Goal: Use online tool/utility: Utilize a website feature to perform a specific function

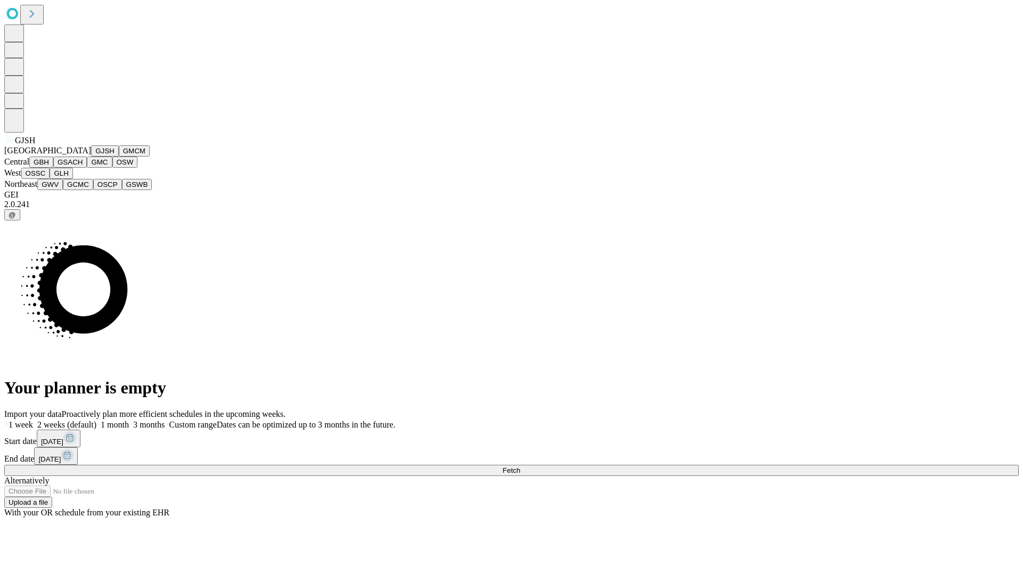
click at [91, 157] on button "GJSH" at bounding box center [105, 150] width 28 height 11
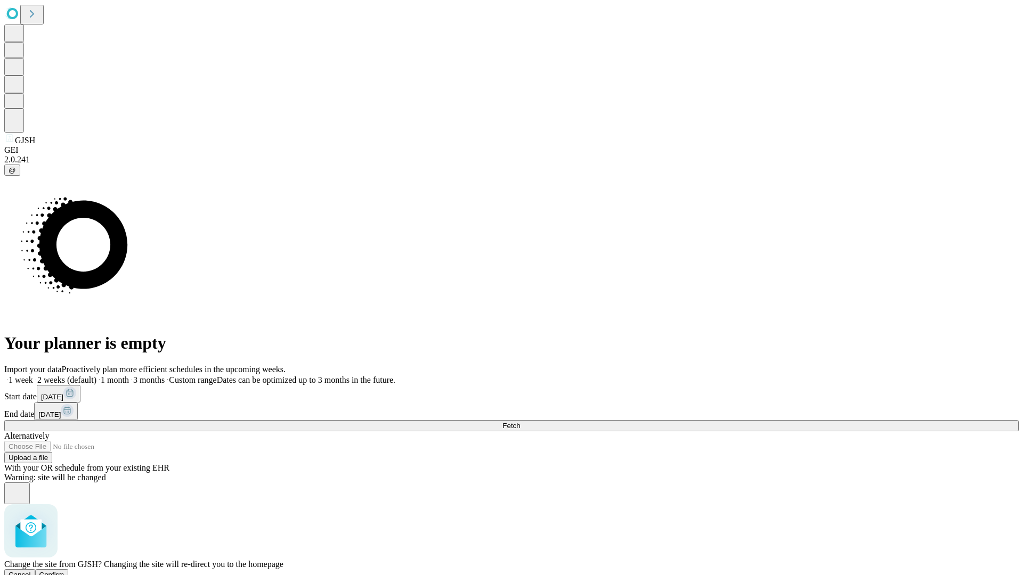
click at [64, 571] on span "Confirm" at bounding box center [51, 575] width 25 height 8
click at [33, 375] on label "1 week" at bounding box center [18, 379] width 29 height 9
click at [520, 422] on span "Fetch" at bounding box center [511, 426] width 18 height 8
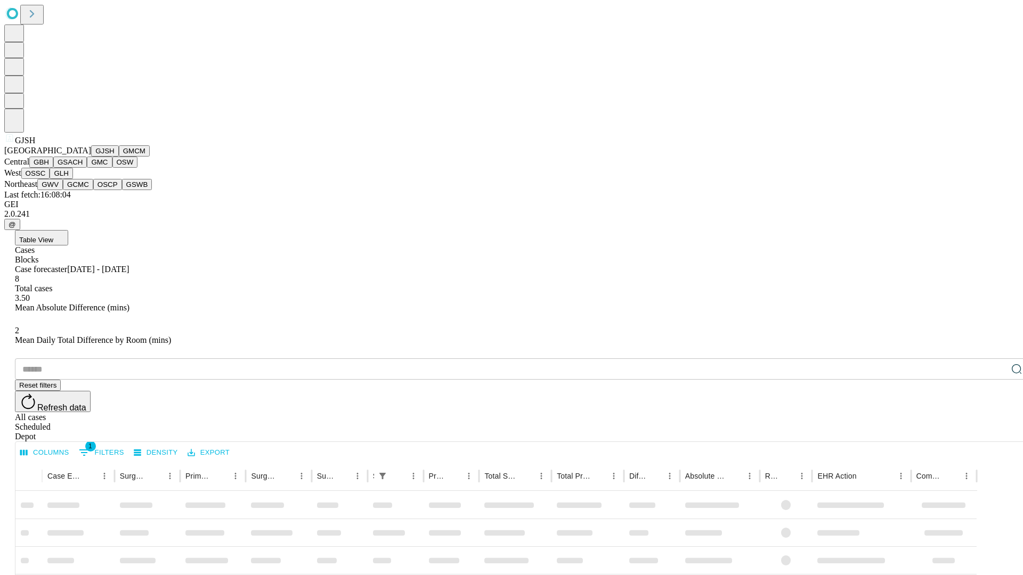
click at [119, 157] on button "GMCM" at bounding box center [134, 150] width 31 height 11
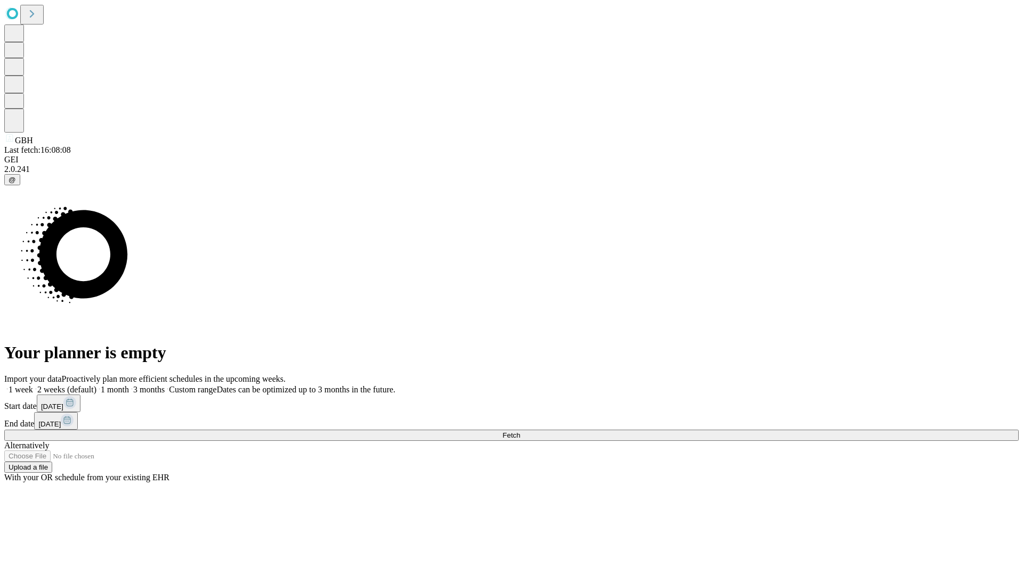
click at [33, 385] on label "1 week" at bounding box center [18, 389] width 29 height 9
click at [520, 431] on span "Fetch" at bounding box center [511, 435] width 18 height 8
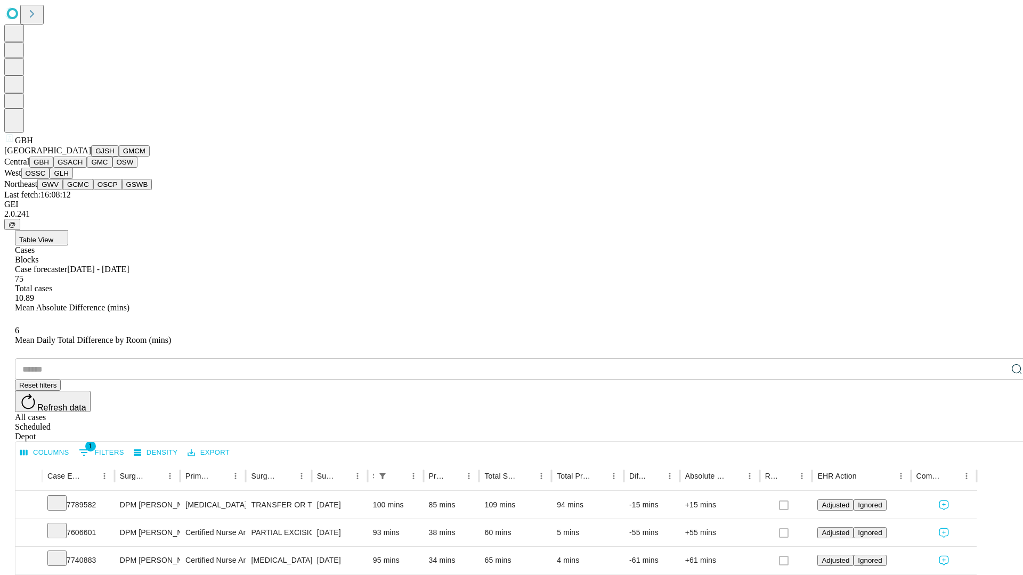
click at [83, 168] on button "GSACH" at bounding box center [70, 162] width 34 height 11
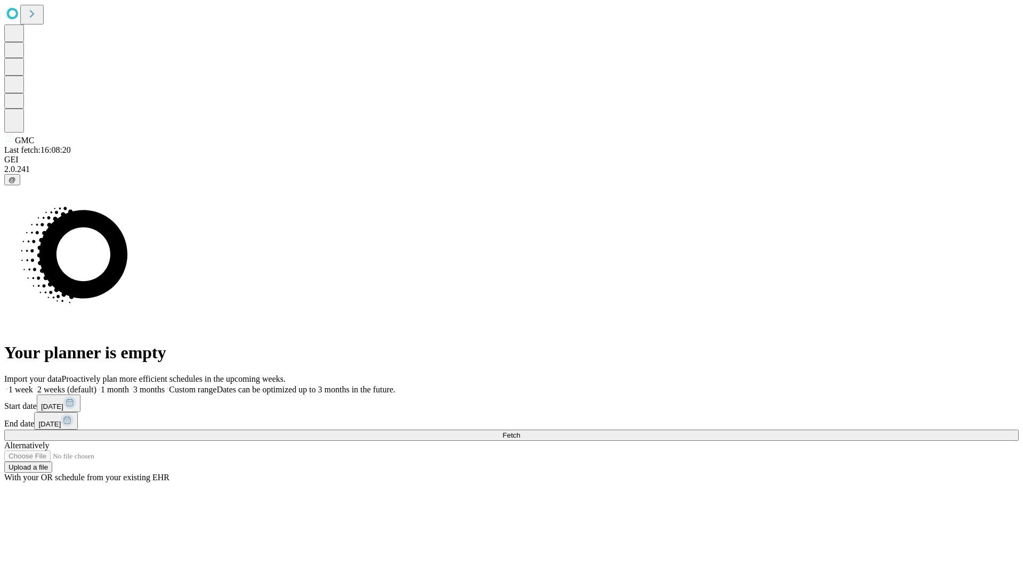
click at [33, 385] on label "1 week" at bounding box center [18, 389] width 29 height 9
click at [520, 431] on span "Fetch" at bounding box center [511, 435] width 18 height 8
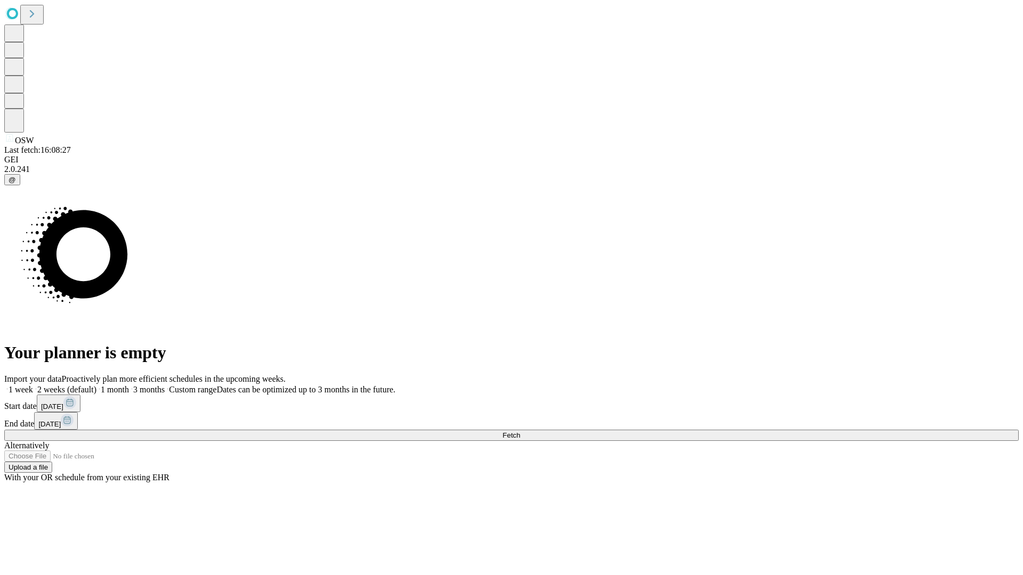
click at [33, 385] on label "1 week" at bounding box center [18, 389] width 29 height 9
click at [520, 431] on span "Fetch" at bounding box center [511, 435] width 18 height 8
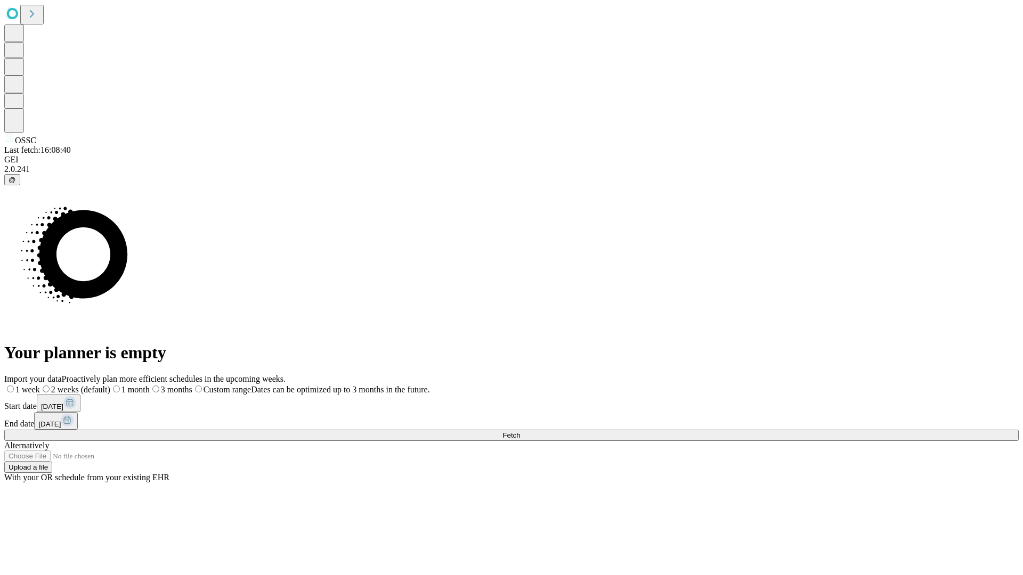
click at [40, 385] on label "1 week" at bounding box center [22, 389] width 36 height 9
click at [520, 431] on span "Fetch" at bounding box center [511, 435] width 18 height 8
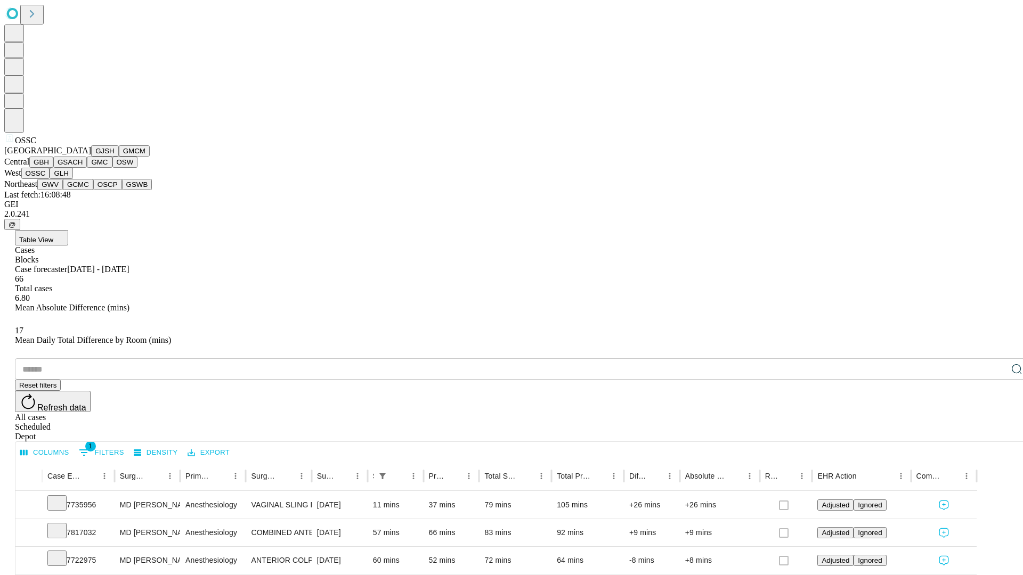
click at [72, 179] on button "GLH" at bounding box center [61, 173] width 23 height 11
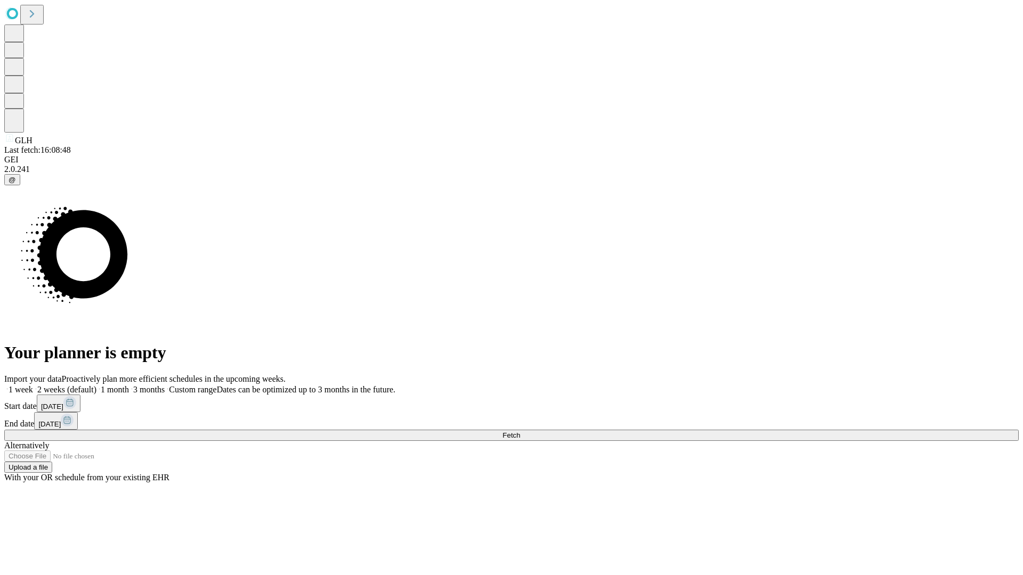
click at [33, 385] on label "1 week" at bounding box center [18, 389] width 29 height 9
click at [520, 431] on span "Fetch" at bounding box center [511, 435] width 18 height 8
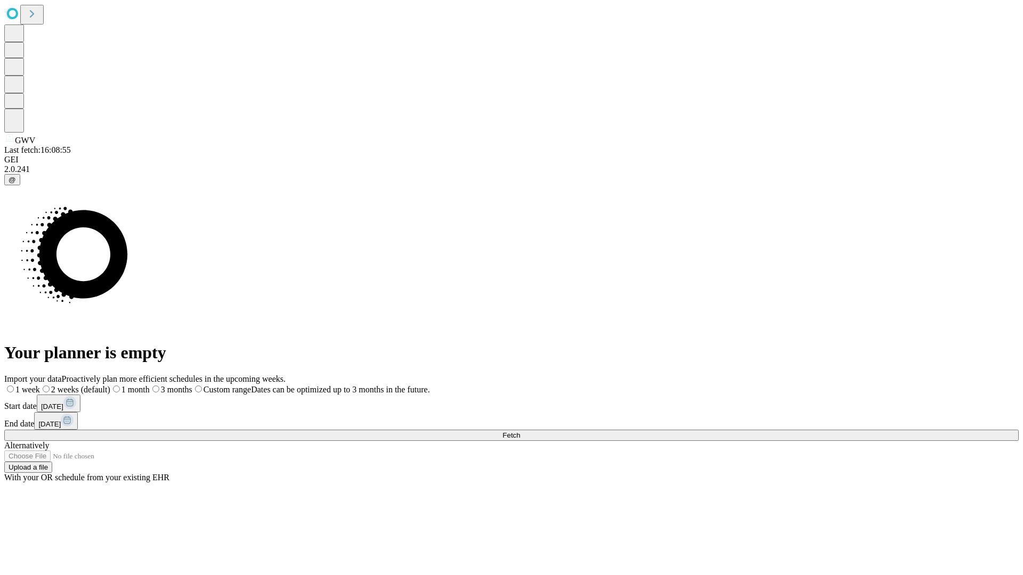
click at [40, 385] on label "1 week" at bounding box center [22, 389] width 36 height 9
click at [520, 431] on span "Fetch" at bounding box center [511, 435] width 18 height 8
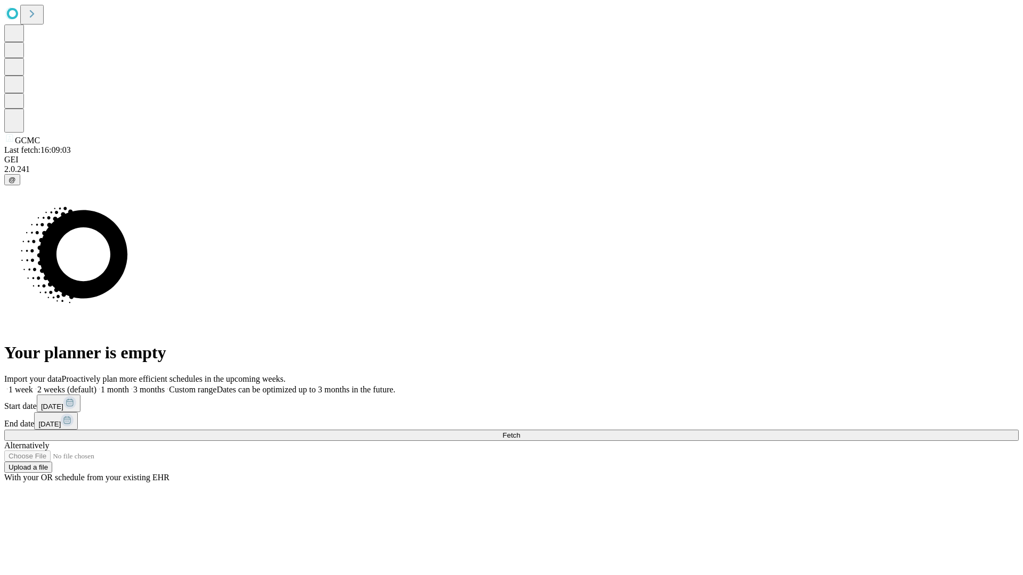
click at [33, 385] on label "1 week" at bounding box center [18, 389] width 29 height 9
click at [520, 431] on span "Fetch" at bounding box center [511, 435] width 18 height 8
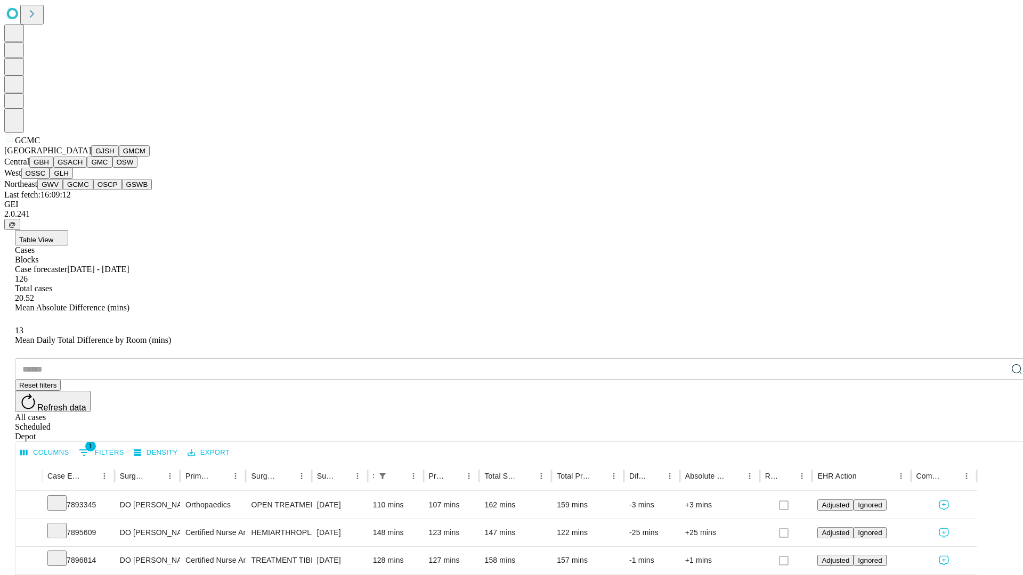
click at [93, 190] on button "OSCP" at bounding box center [107, 184] width 29 height 11
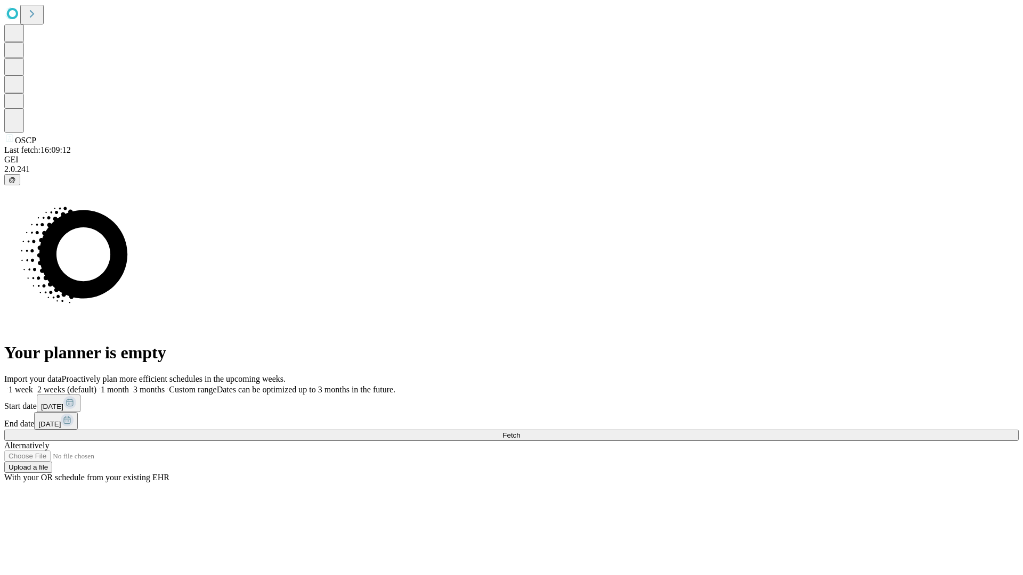
click at [33, 385] on label "1 week" at bounding box center [18, 389] width 29 height 9
click at [520, 431] on span "Fetch" at bounding box center [511, 435] width 18 height 8
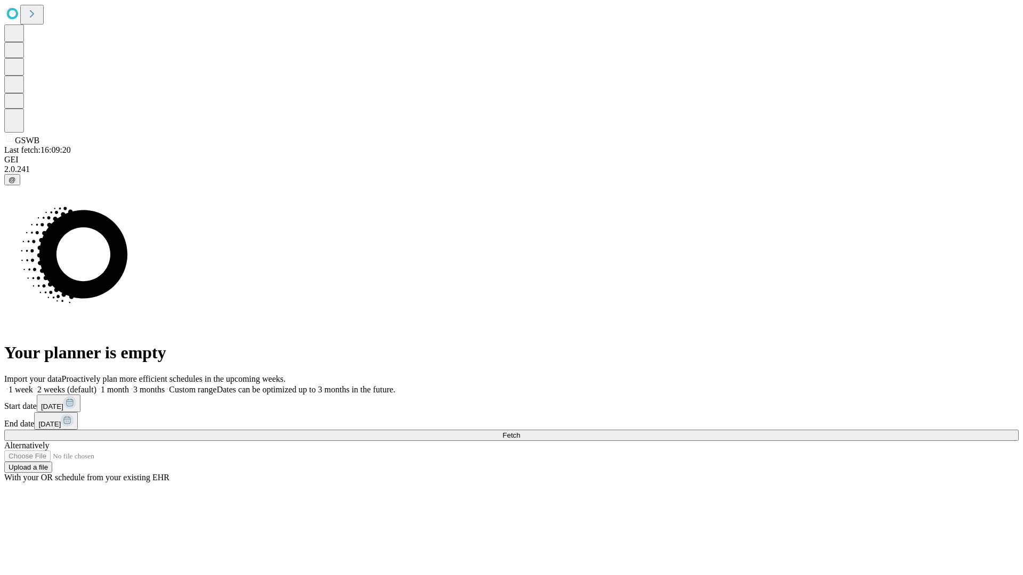
click at [33, 385] on label "1 week" at bounding box center [18, 389] width 29 height 9
click at [520, 431] on span "Fetch" at bounding box center [511, 435] width 18 height 8
